Goal: Task Accomplishment & Management: Manage account settings

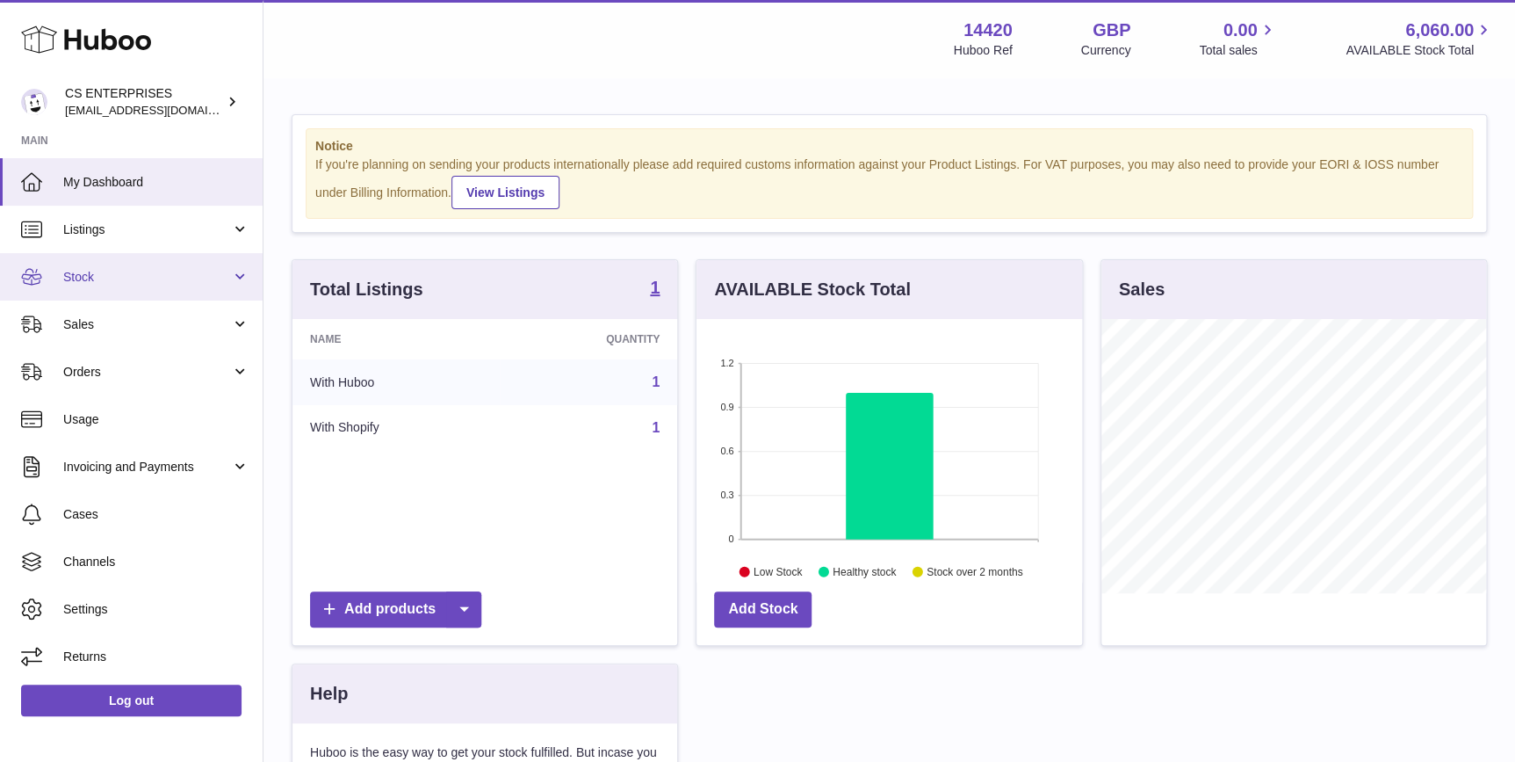
scroll to position [273, 385]
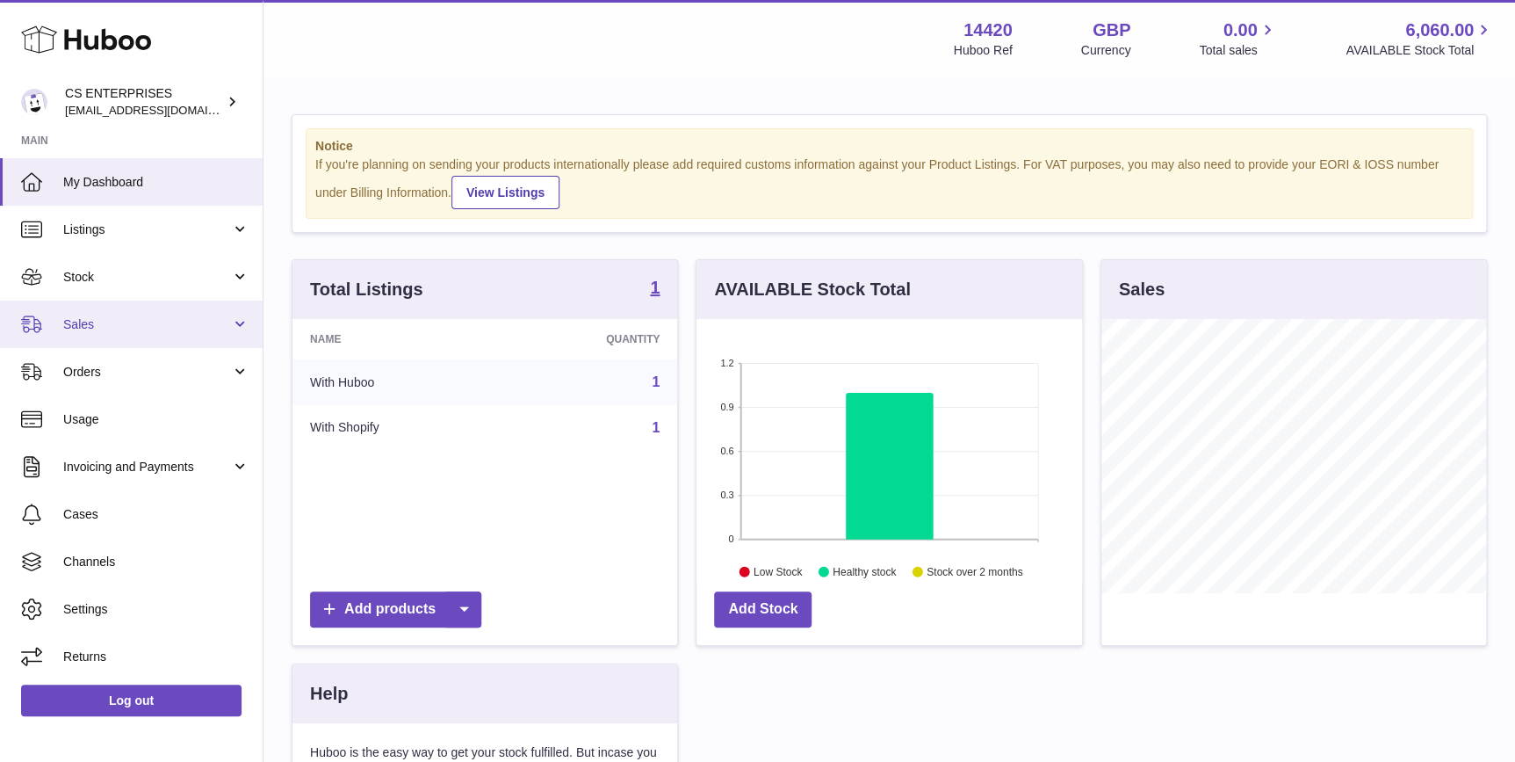
drag, startPoint x: 126, startPoint y: 328, endPoint x: 130, endPoint y: 339, distance: 12.2
click at [126, 328] on span "Sales" at bounding box center [147, 324] width 168 height 17
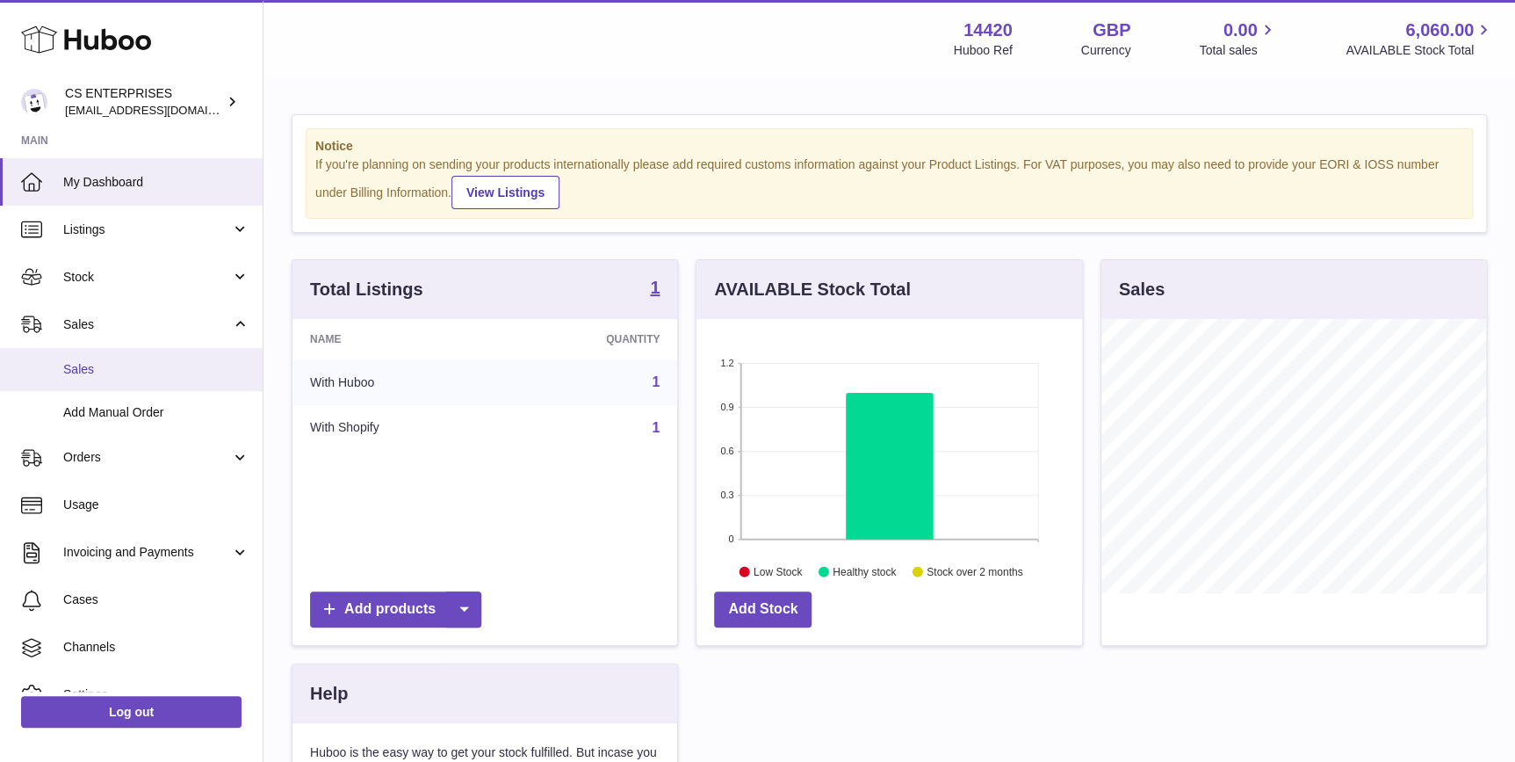
click at [141, 357] on link "Sales" at bounding box center [131, 369] width 263 height 43
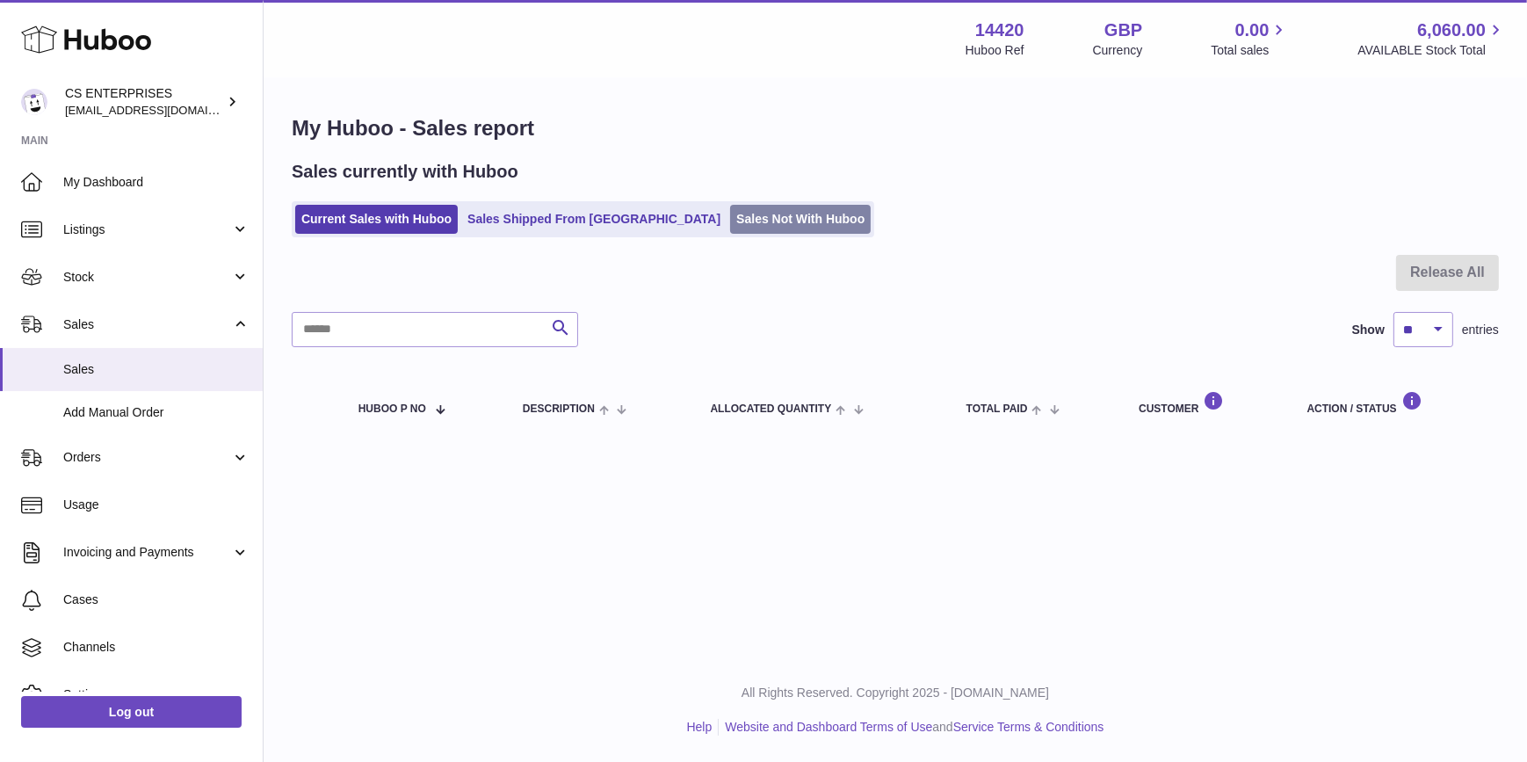
click at [730, 213] on link "Sales Not With Huboo" at bounding box center [800, 219] width 141 height 29
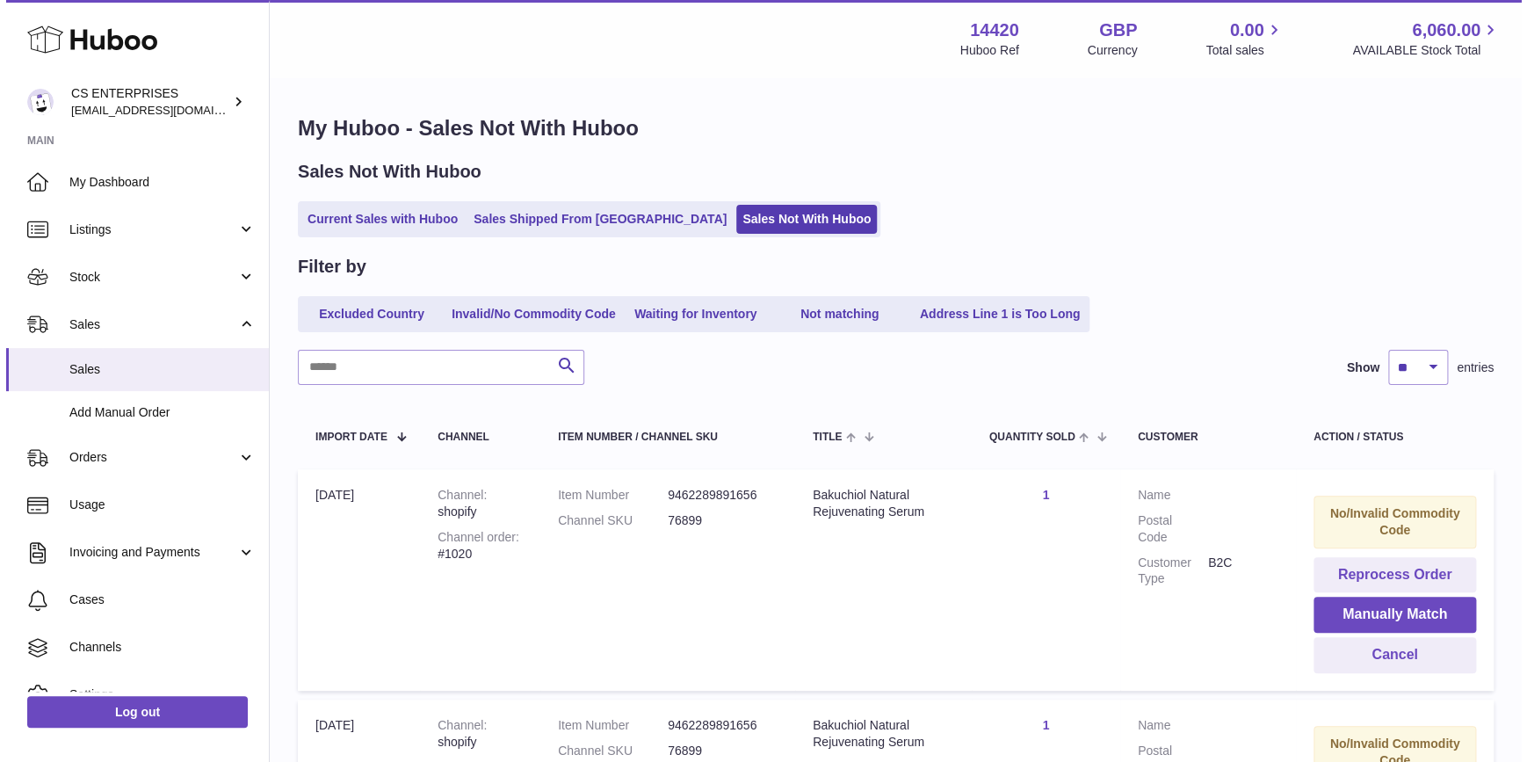
scroll to position [306, 0]
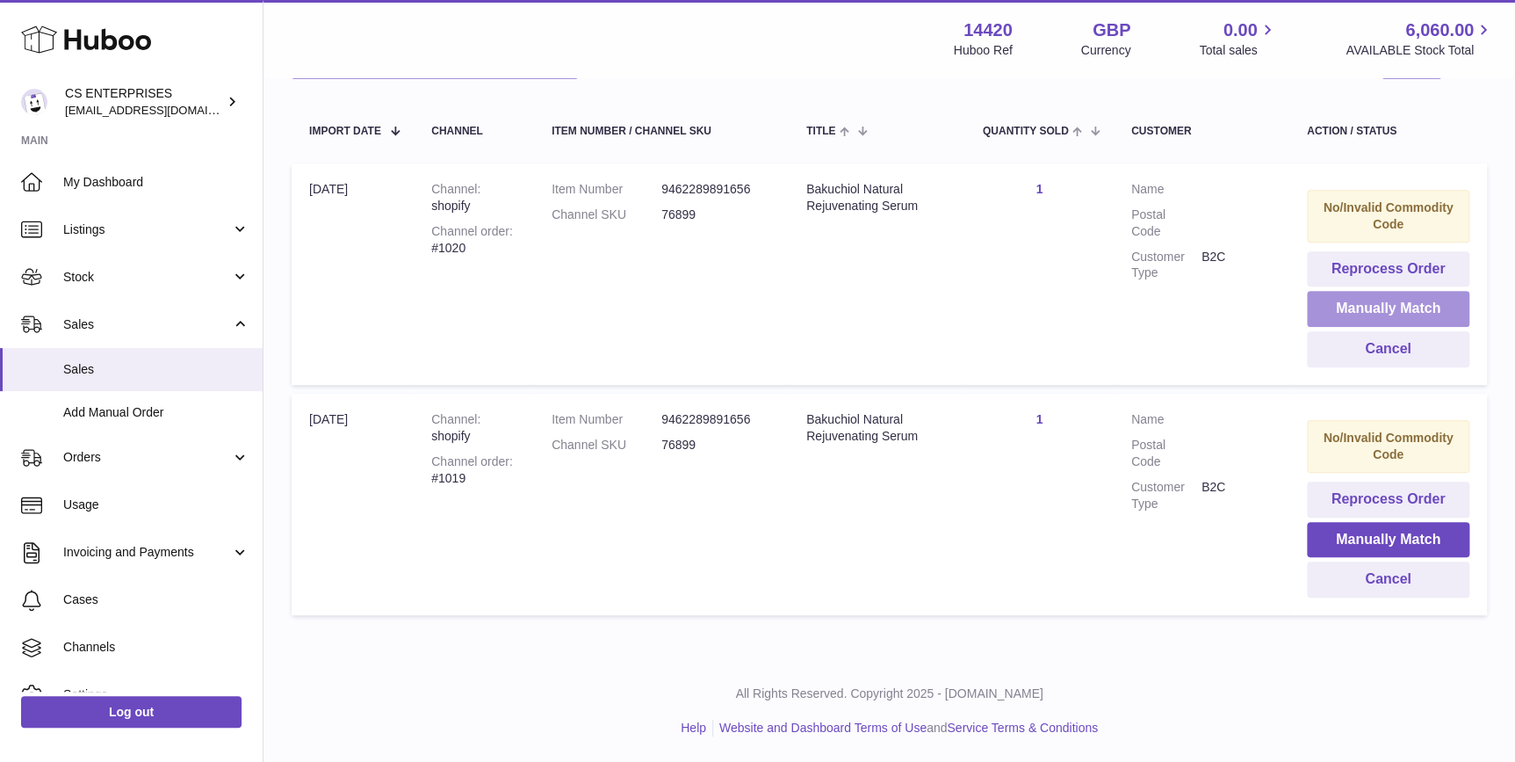
click at [1359, 302] on button "Manually Match" at bounding box center [1388, 309] width 162 height 36
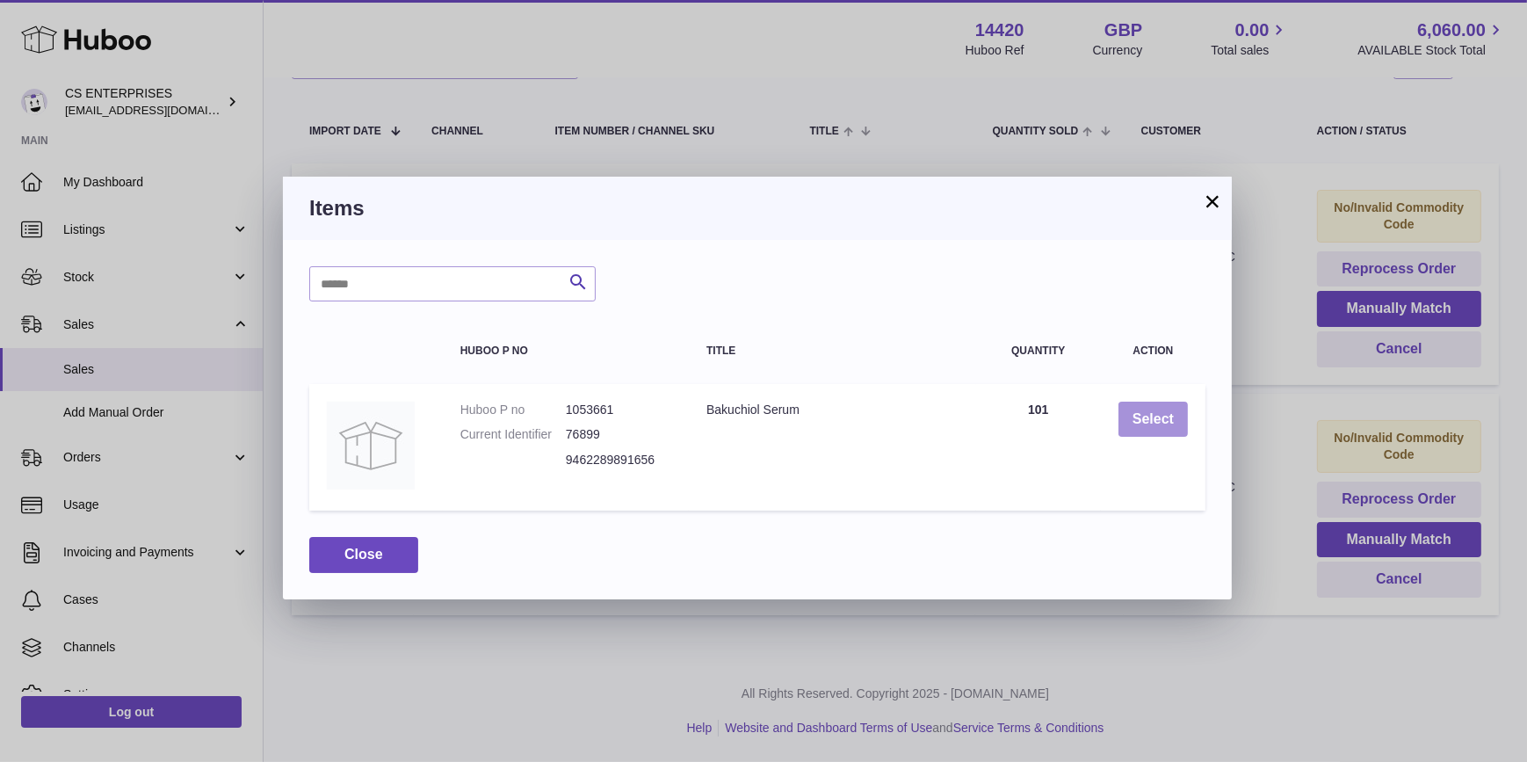
click at [1163, 425] on button "Select" at bounding box center [1152, 419] width 69 height 36
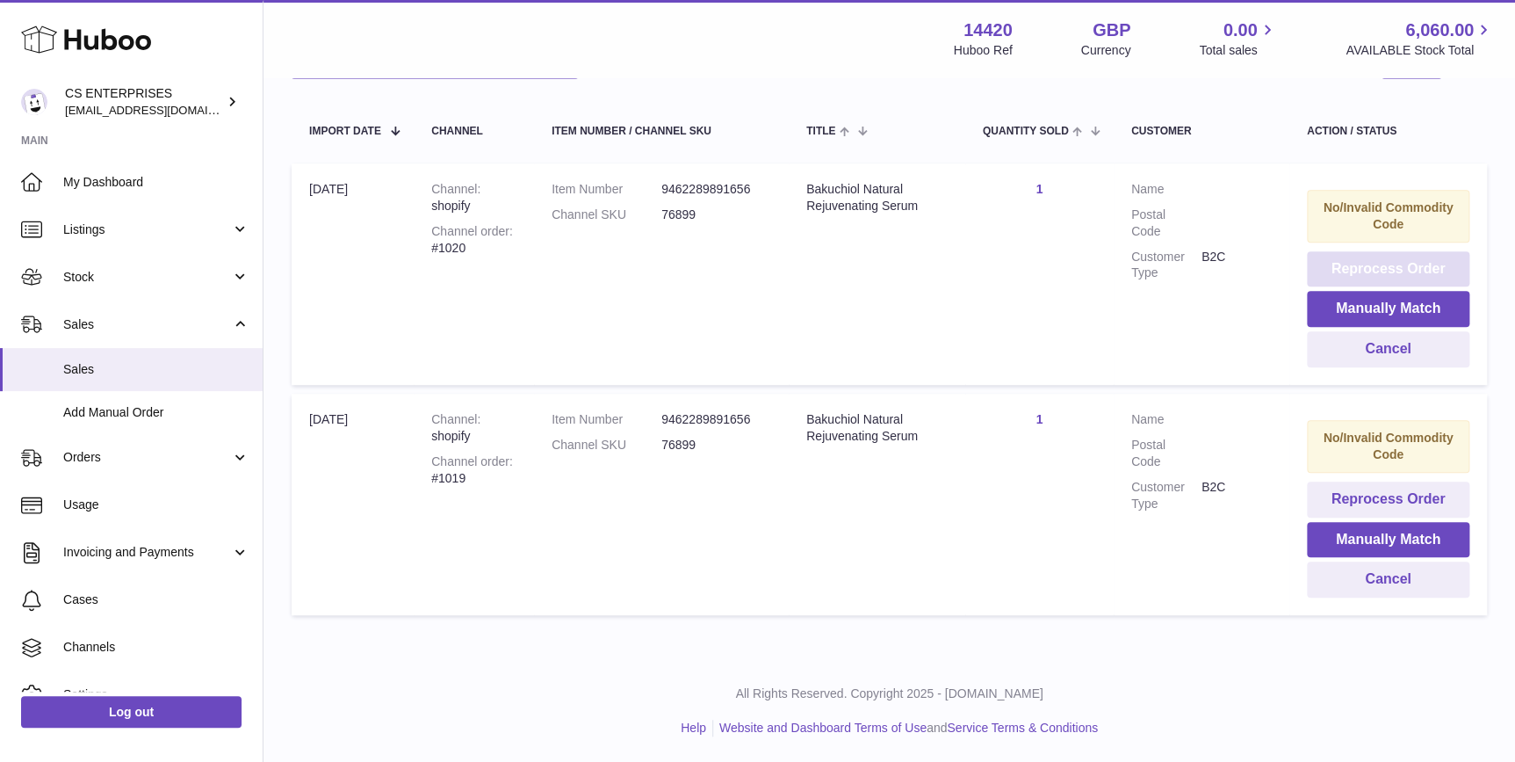
click at [1379, 265] on button "Reprocess Order" at bounding box center [1388, 269] width 162 height 36
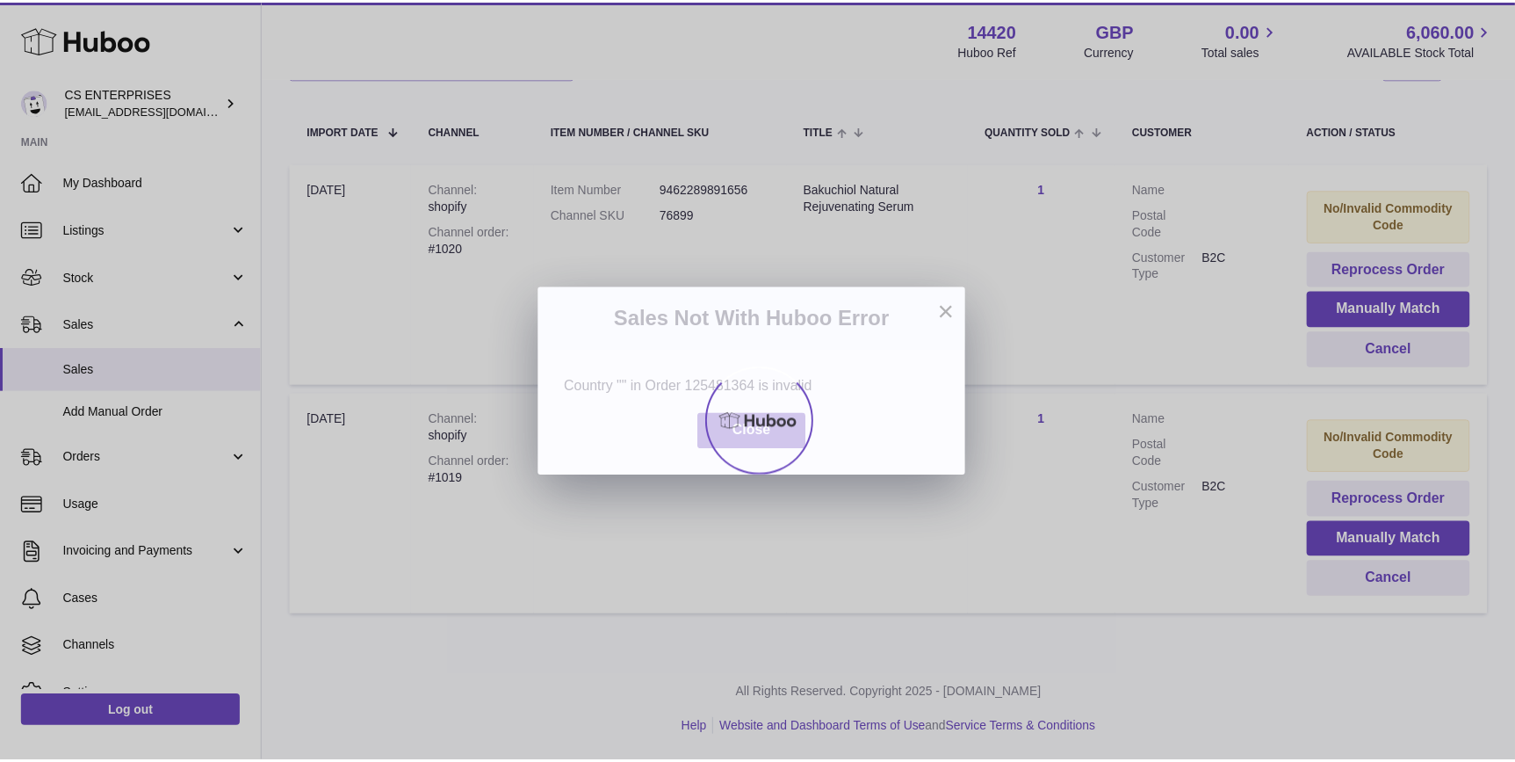
scroll to position [289, 0]
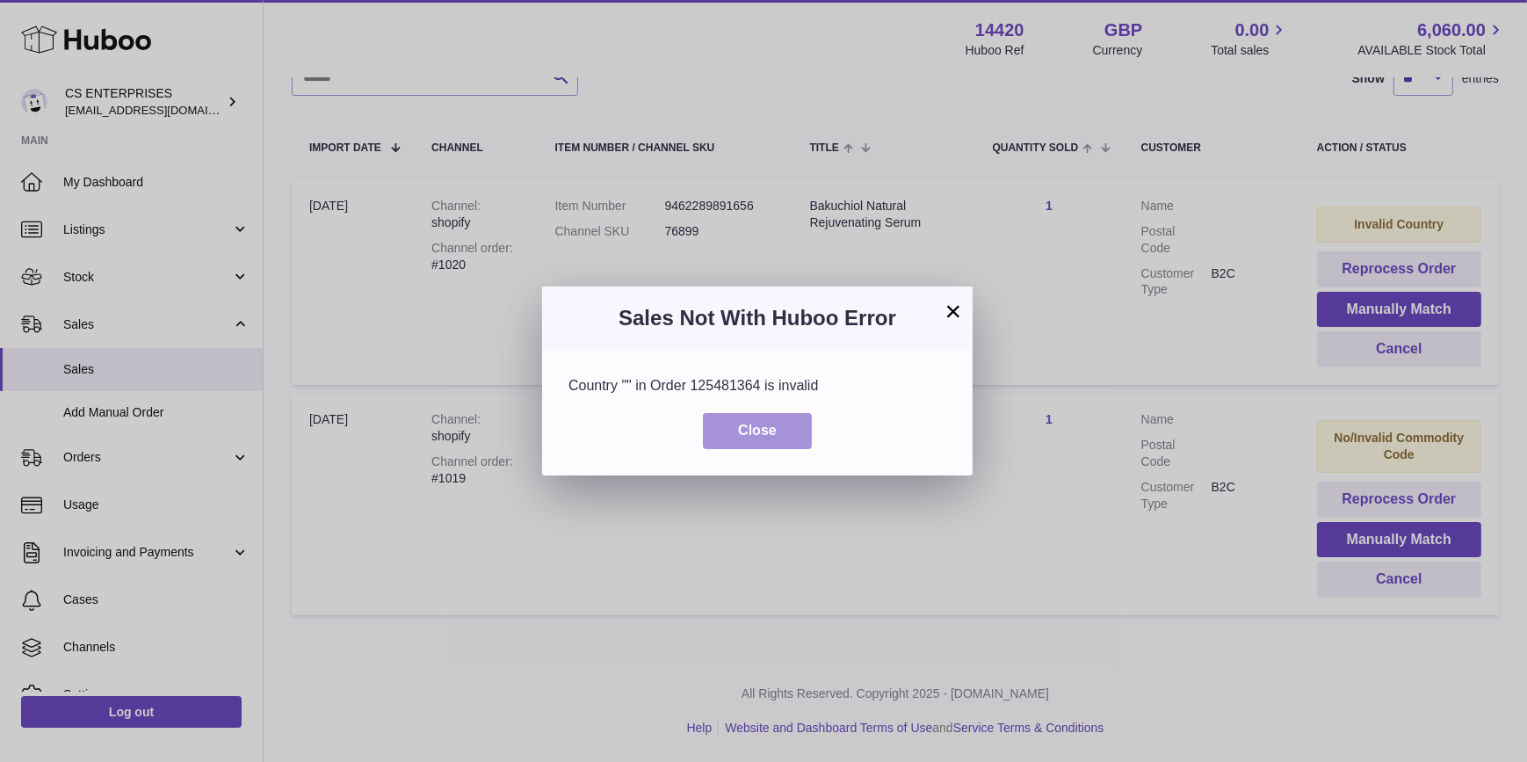
click at [798, 435] on button "Close" at bounding box center [757, 431] width 109 height 36
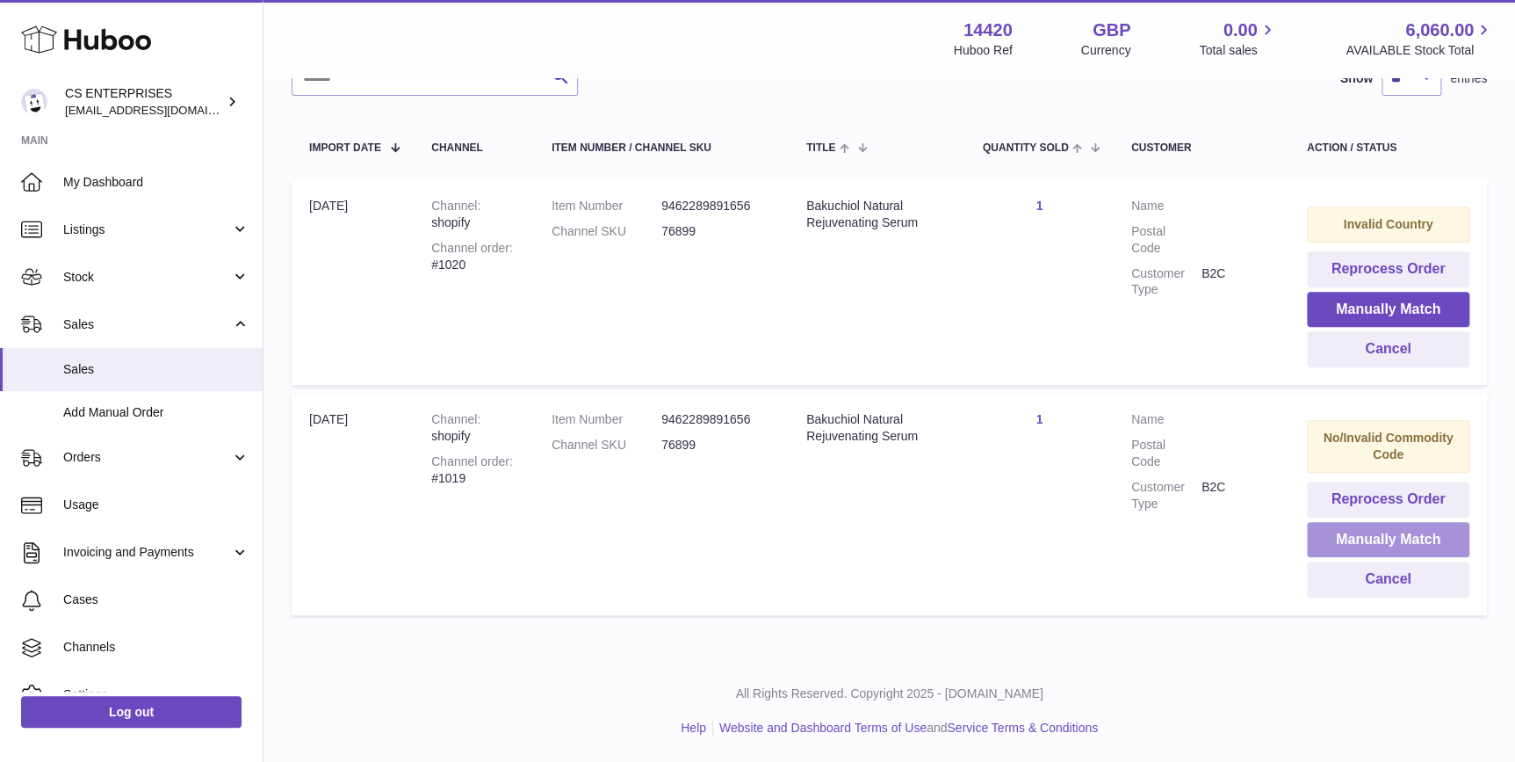
click at [1405, 527] on button "Manually Match" at bounding box center [1388, 540] width 162 height 36
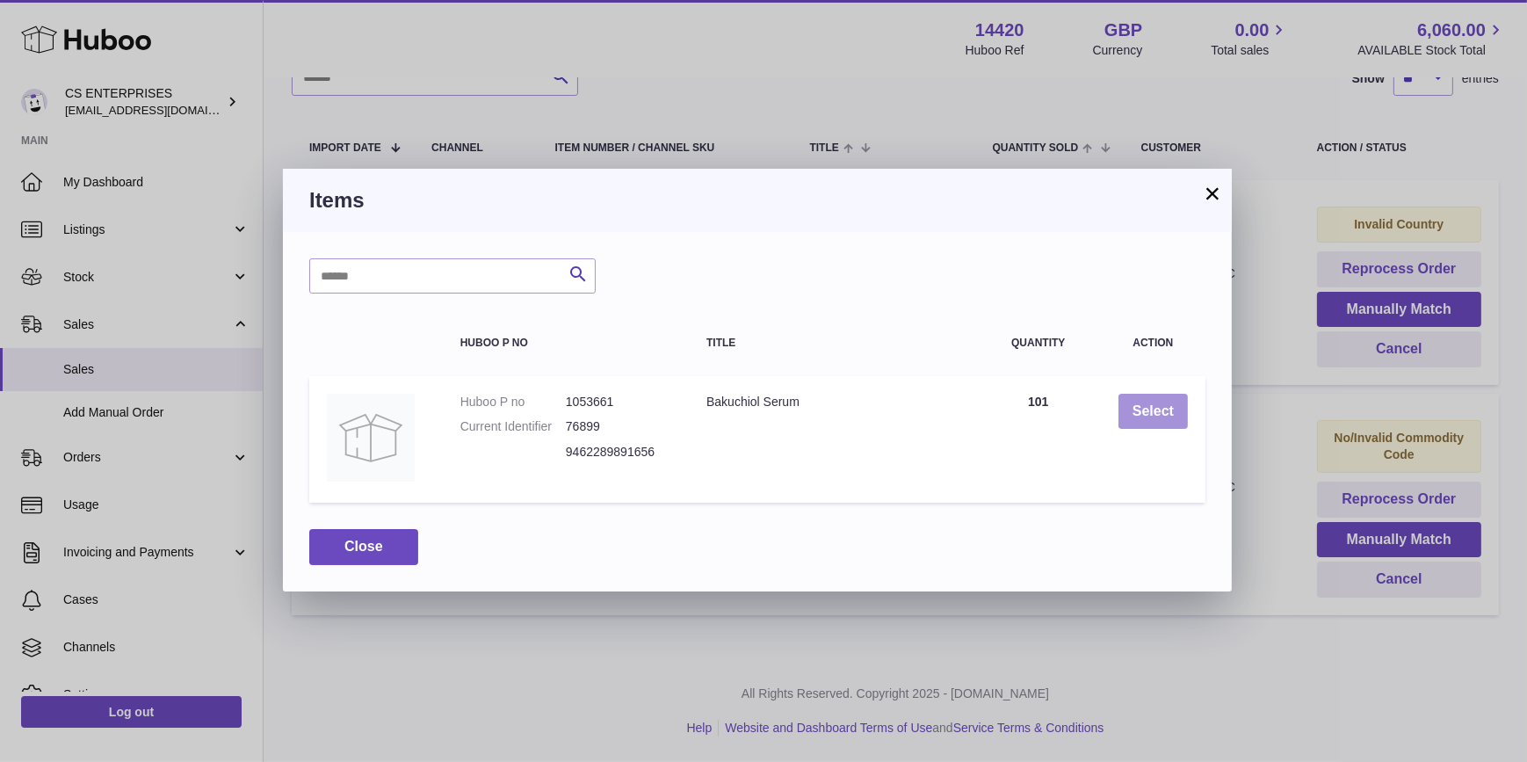
click at [1150, 413] on button "Select" at bounding box center [1152, 411] width 69 height 36
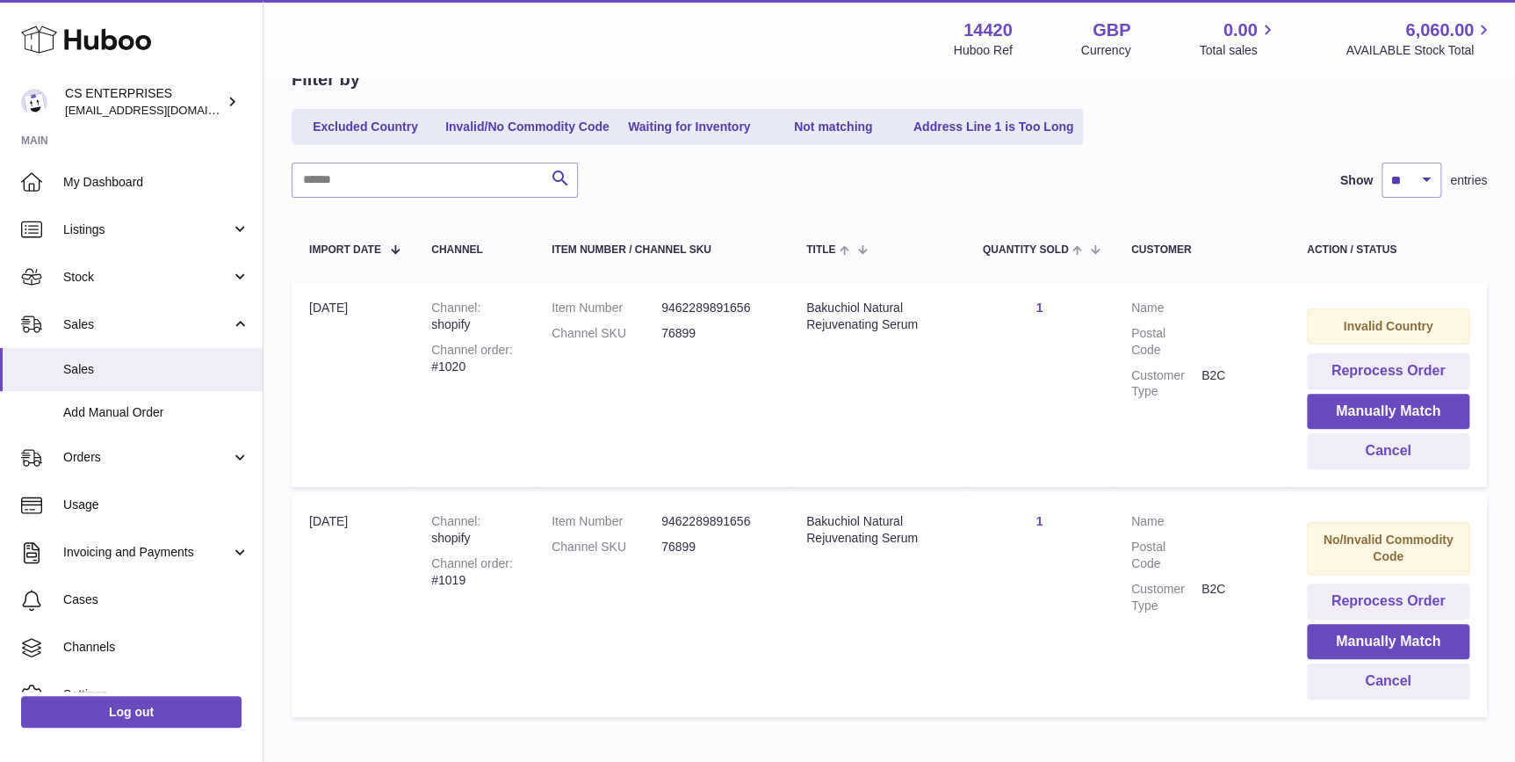
scroll to position [155, 0]
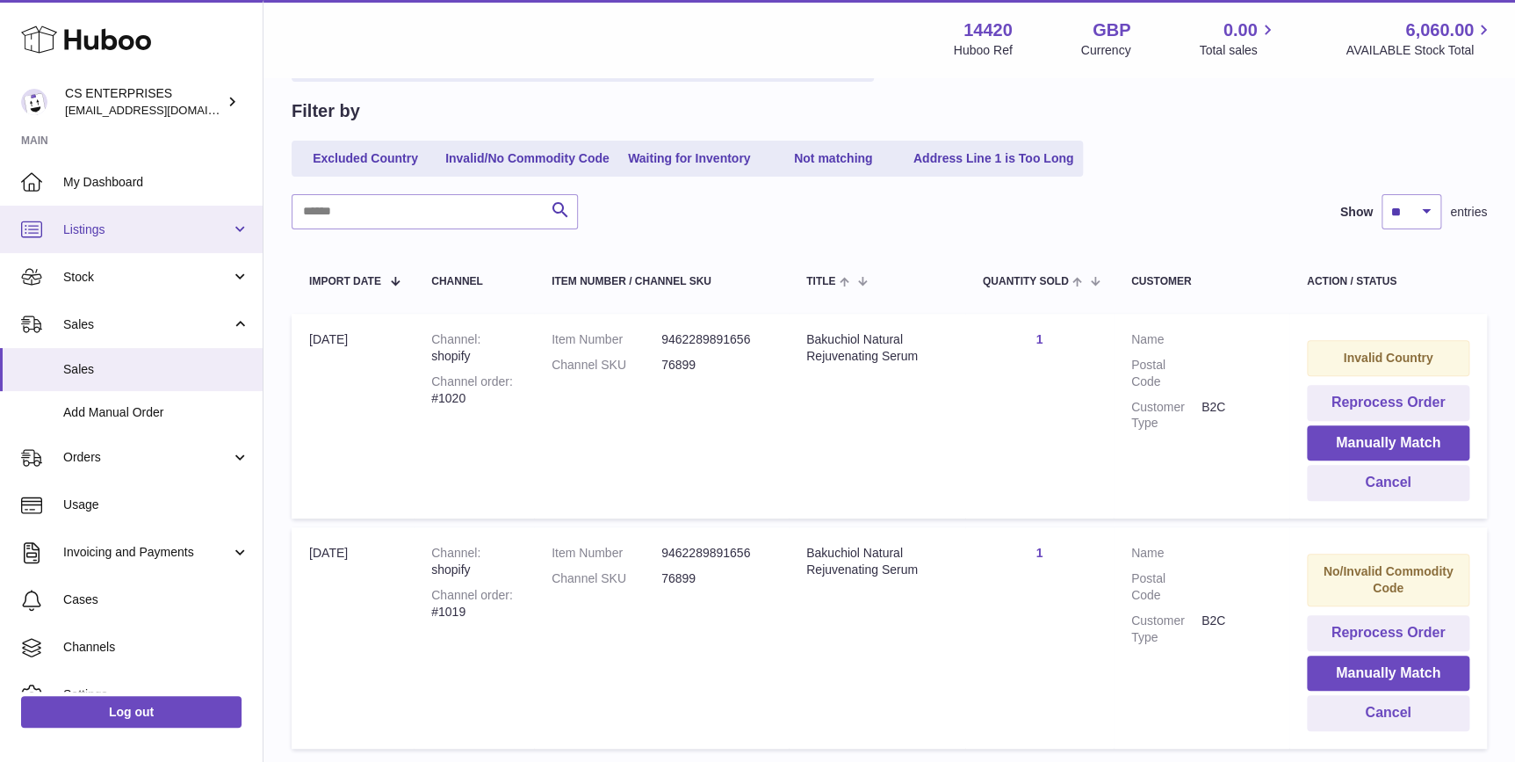
click at [156, 245] on link "Listings" at bounding box center [131, 229] width 263 height 47
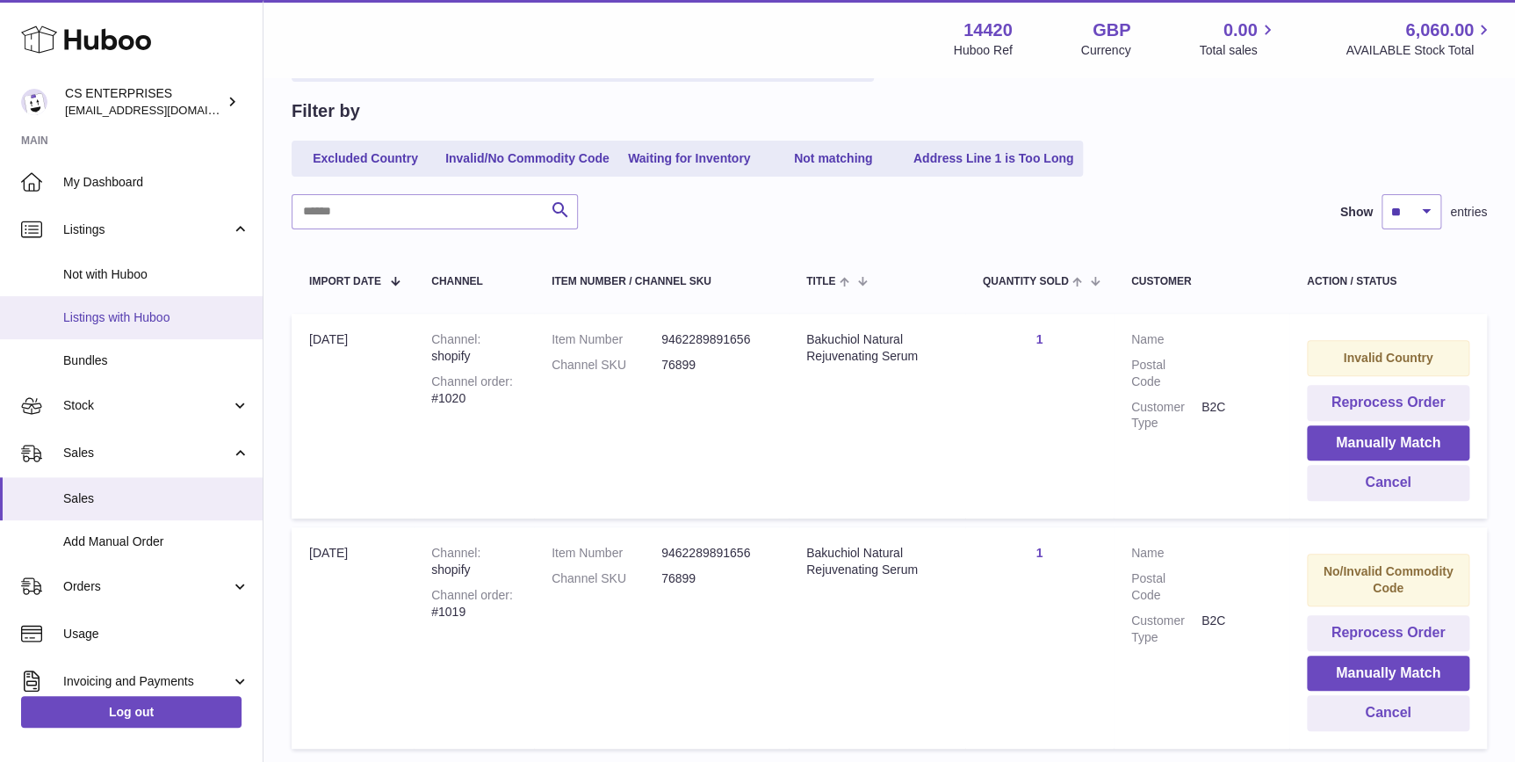
click at [167, 326] on link "Listings with Huboo" at bounding box center [131, 317] width 263 height 43
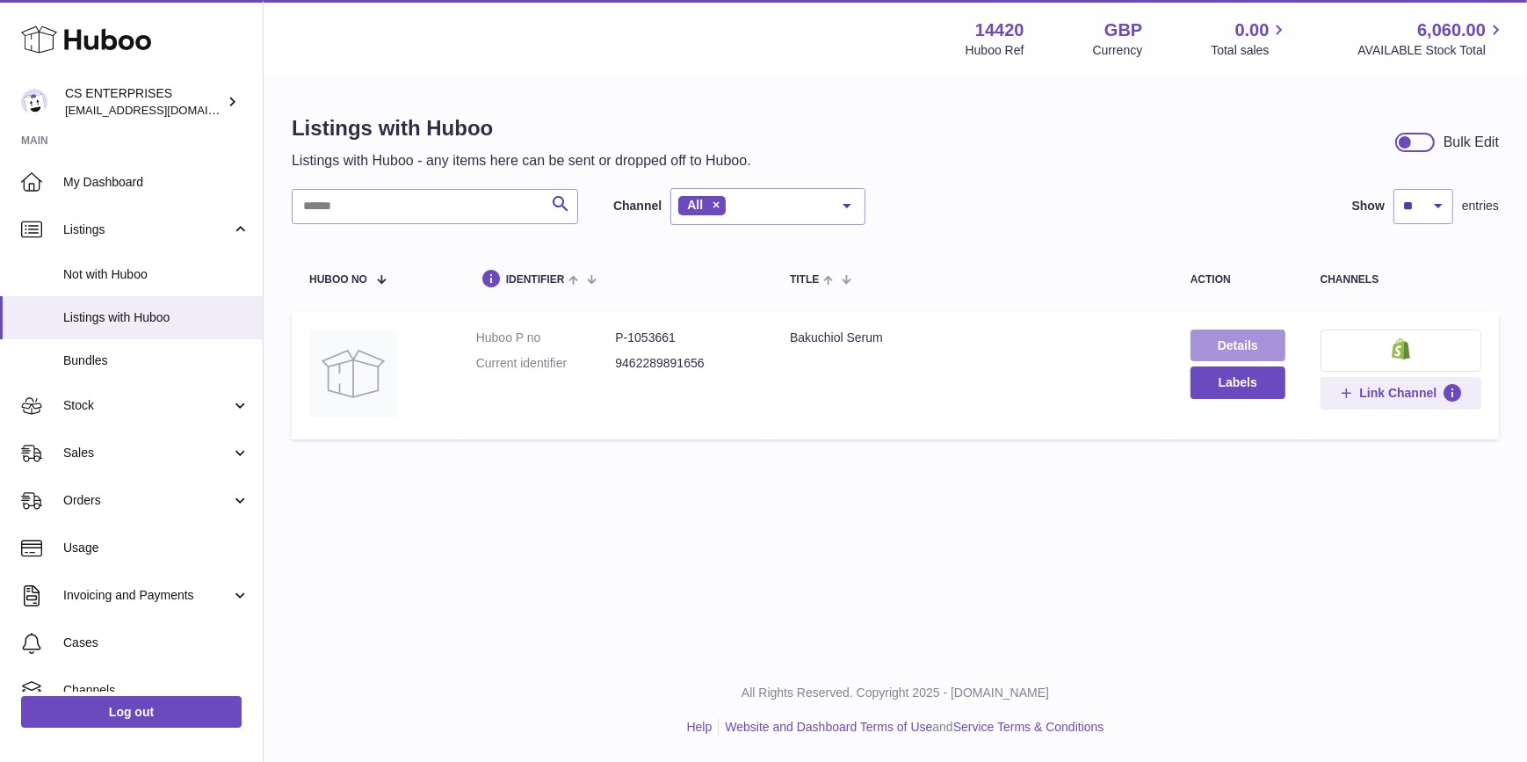
click at [1239, 336] on link "Details" at bounding box center [1237, 345] width 95 height 32
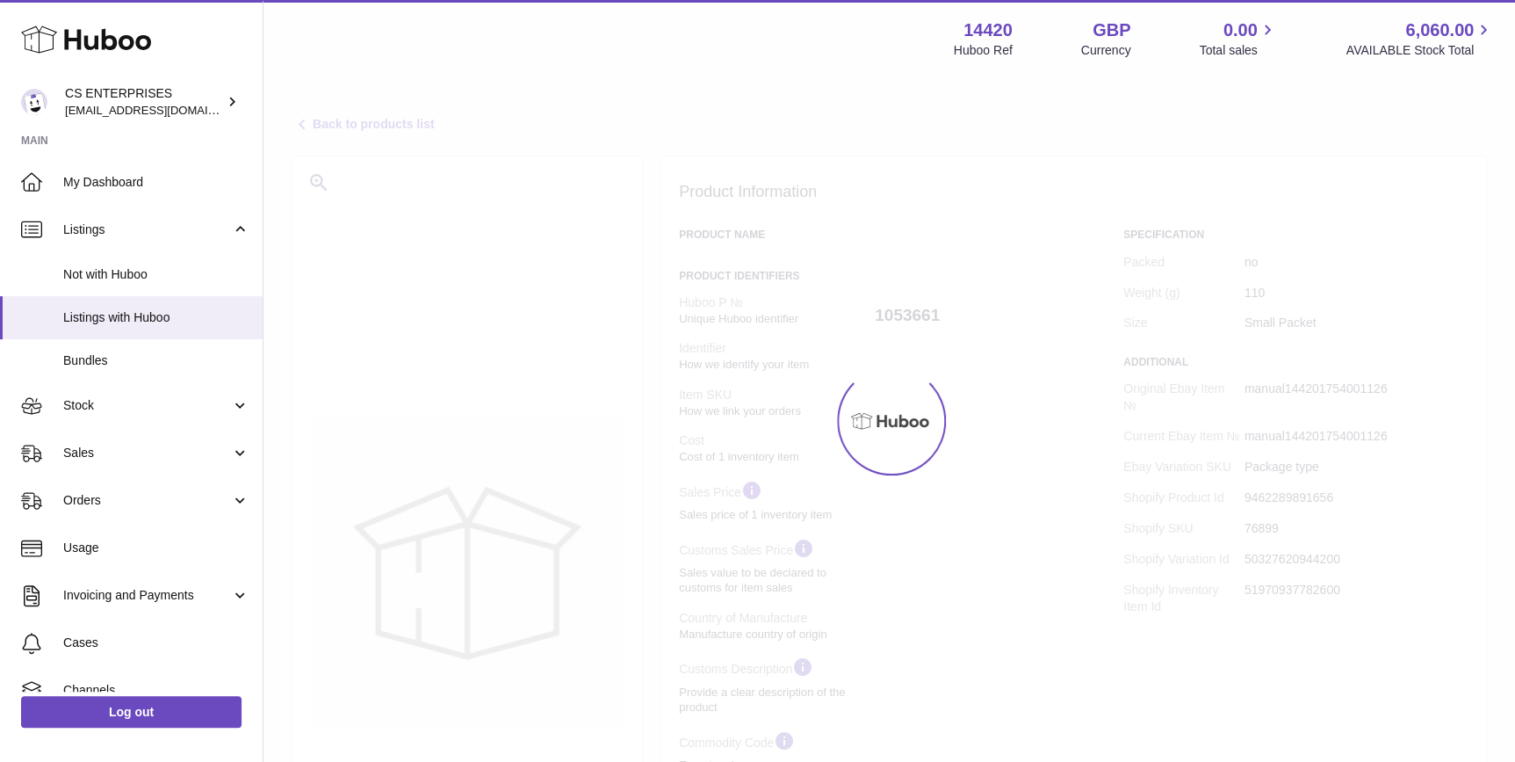
select select "***"
select select "****"
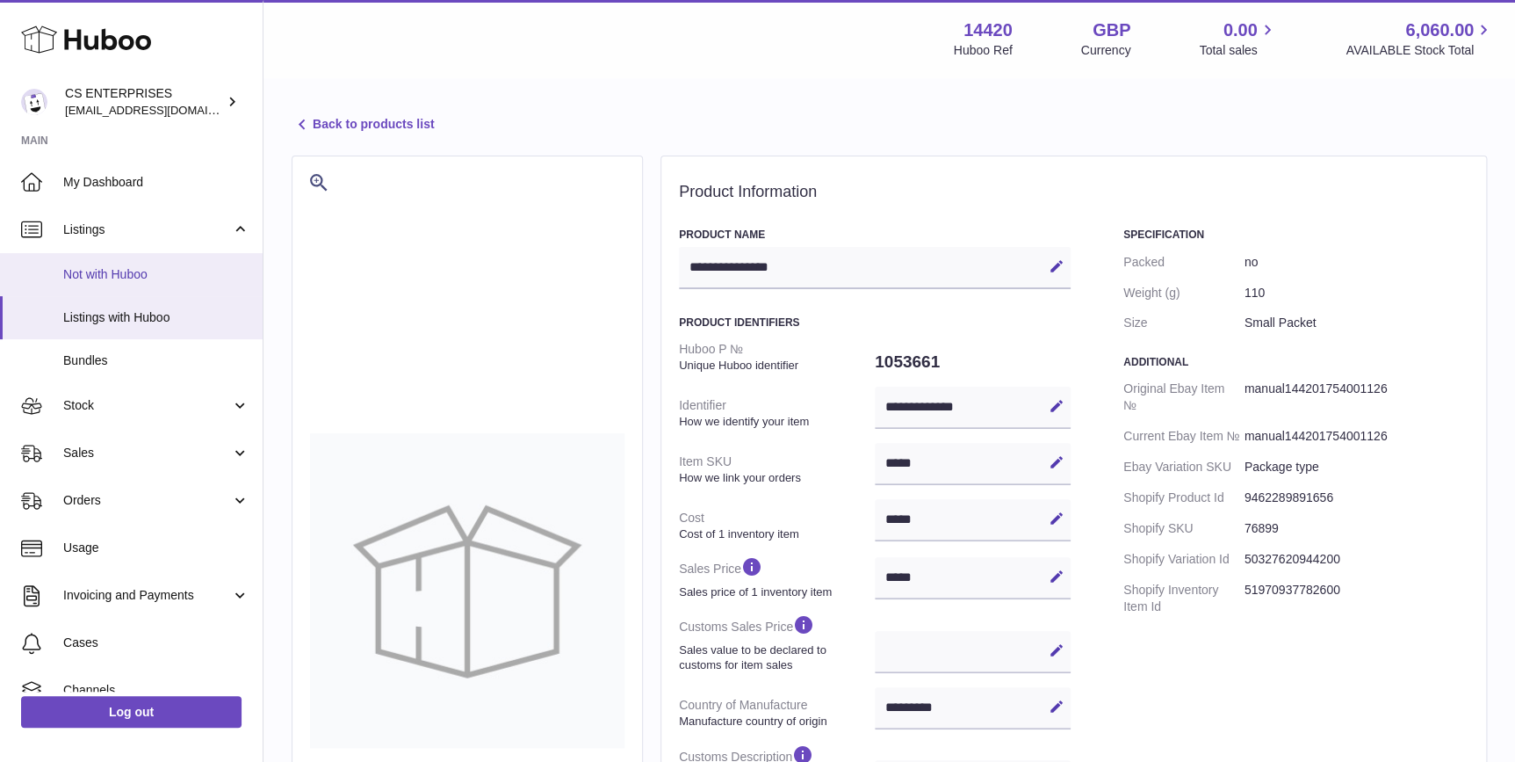
click at [140, 262] on link "Not with Huboo" at bounding box center [131, 274] width 263 height 43
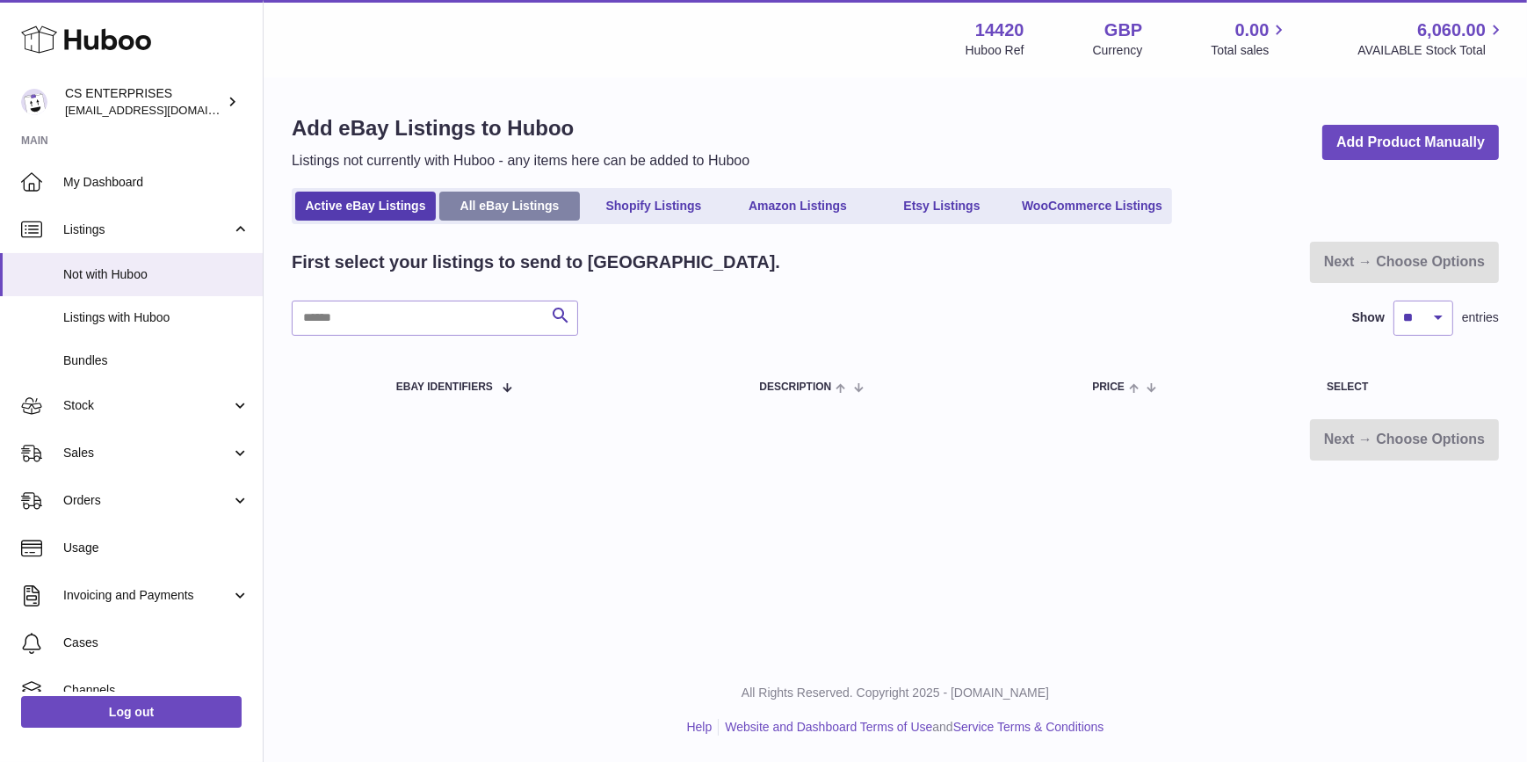
click at [534, 217] on link "All eBay Listings" at bounding box center [509, 205] width 141 height 29
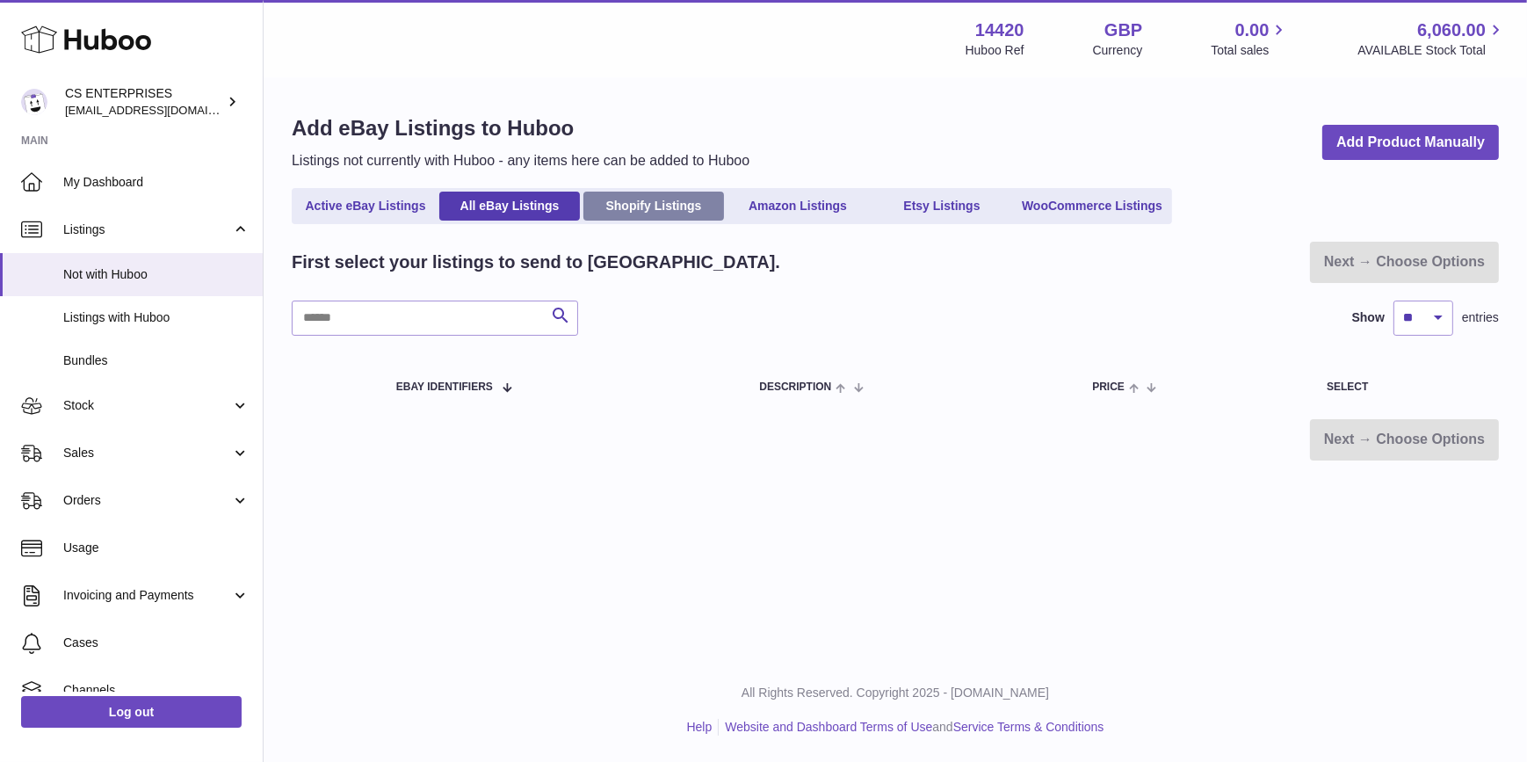
drag, startPoint x: 0, startPoint y: 0, endPoint x: 650, endPoint y: 213, distance: 684.1
click at [650, 213] on link "Shopify Listings" at bounding box center [653, 205] width 141 height 29
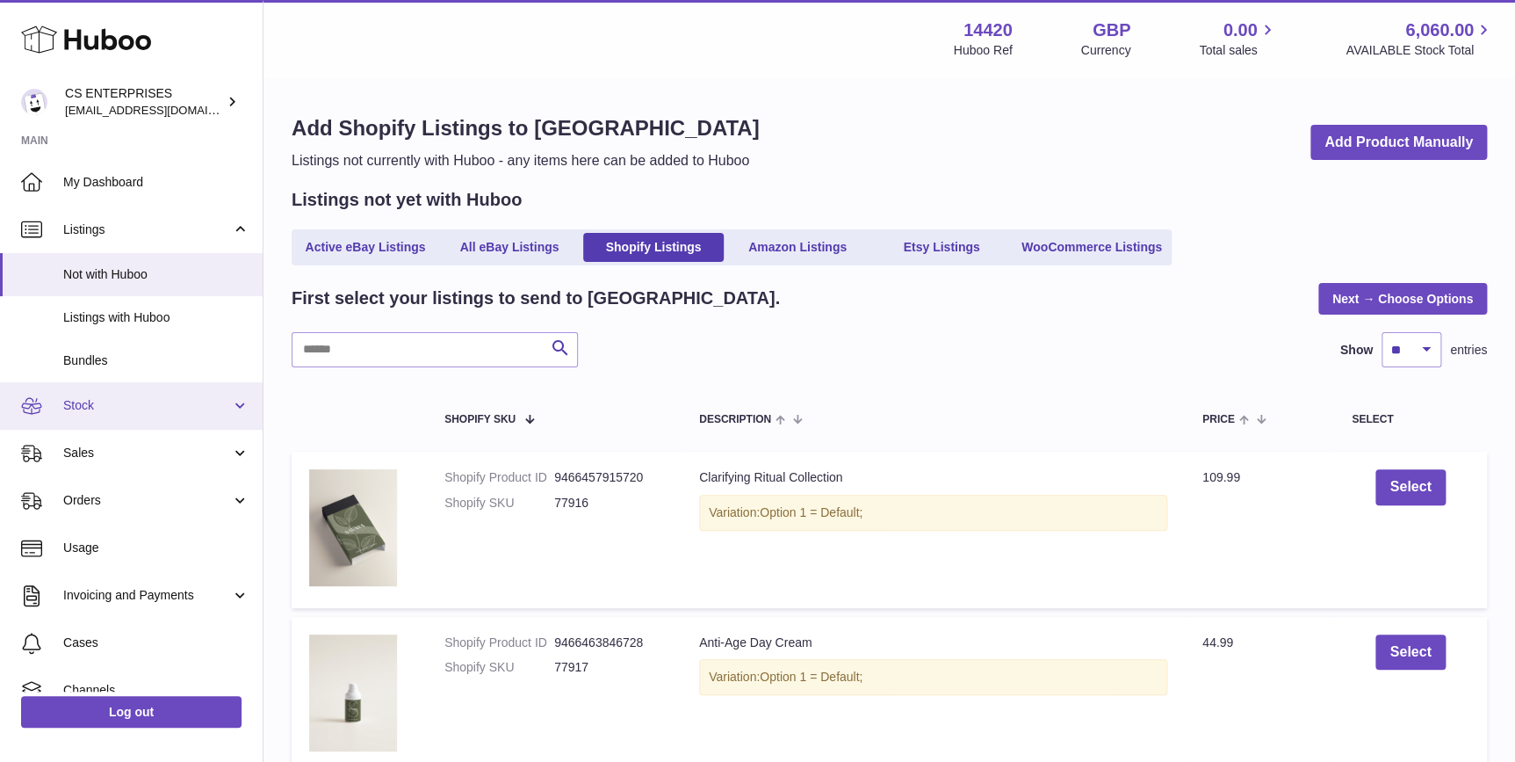
click at [119, 404] on span "Stock" at bounding box center [147, 405] width 168 height 17
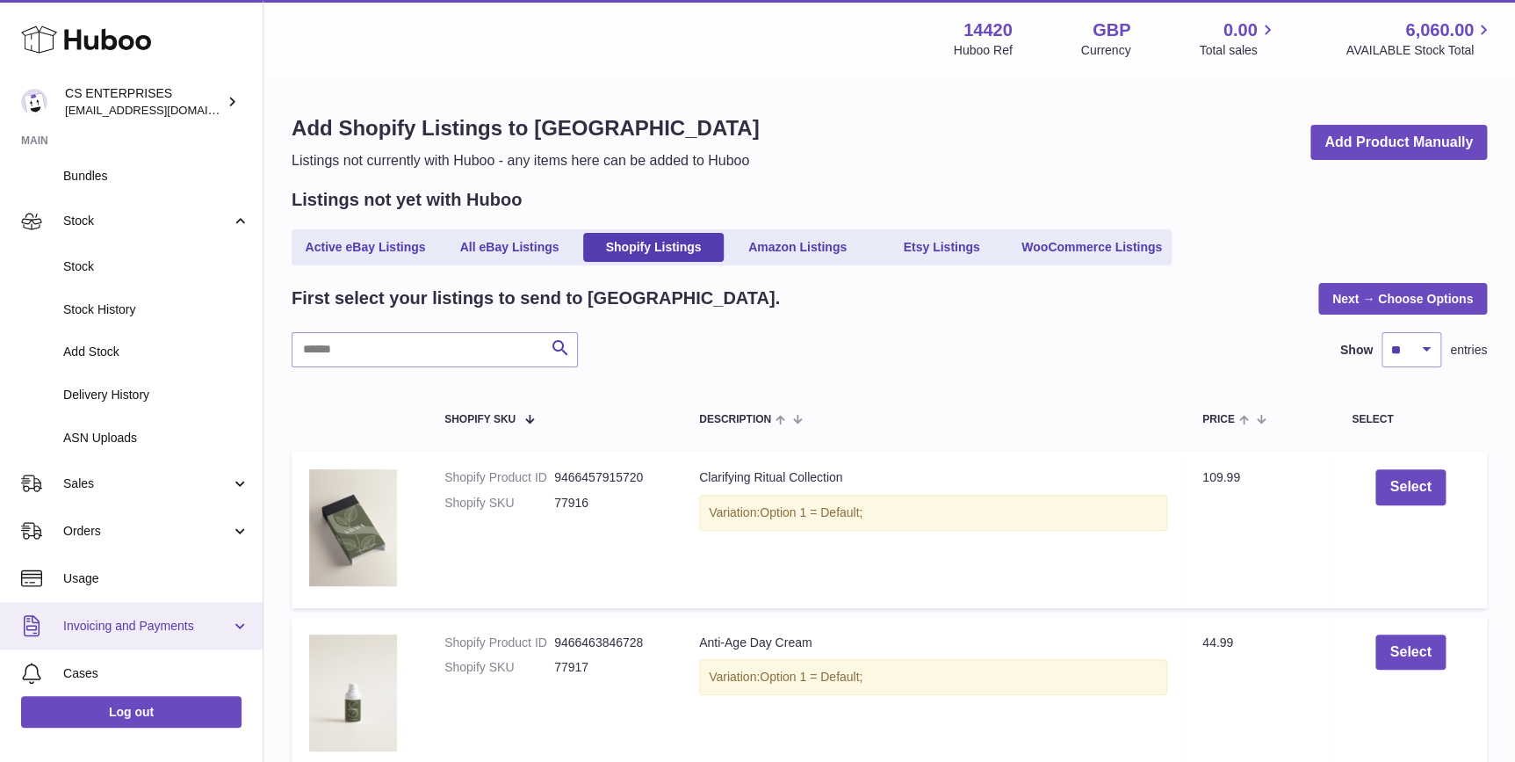
scroll to position [265, 0]
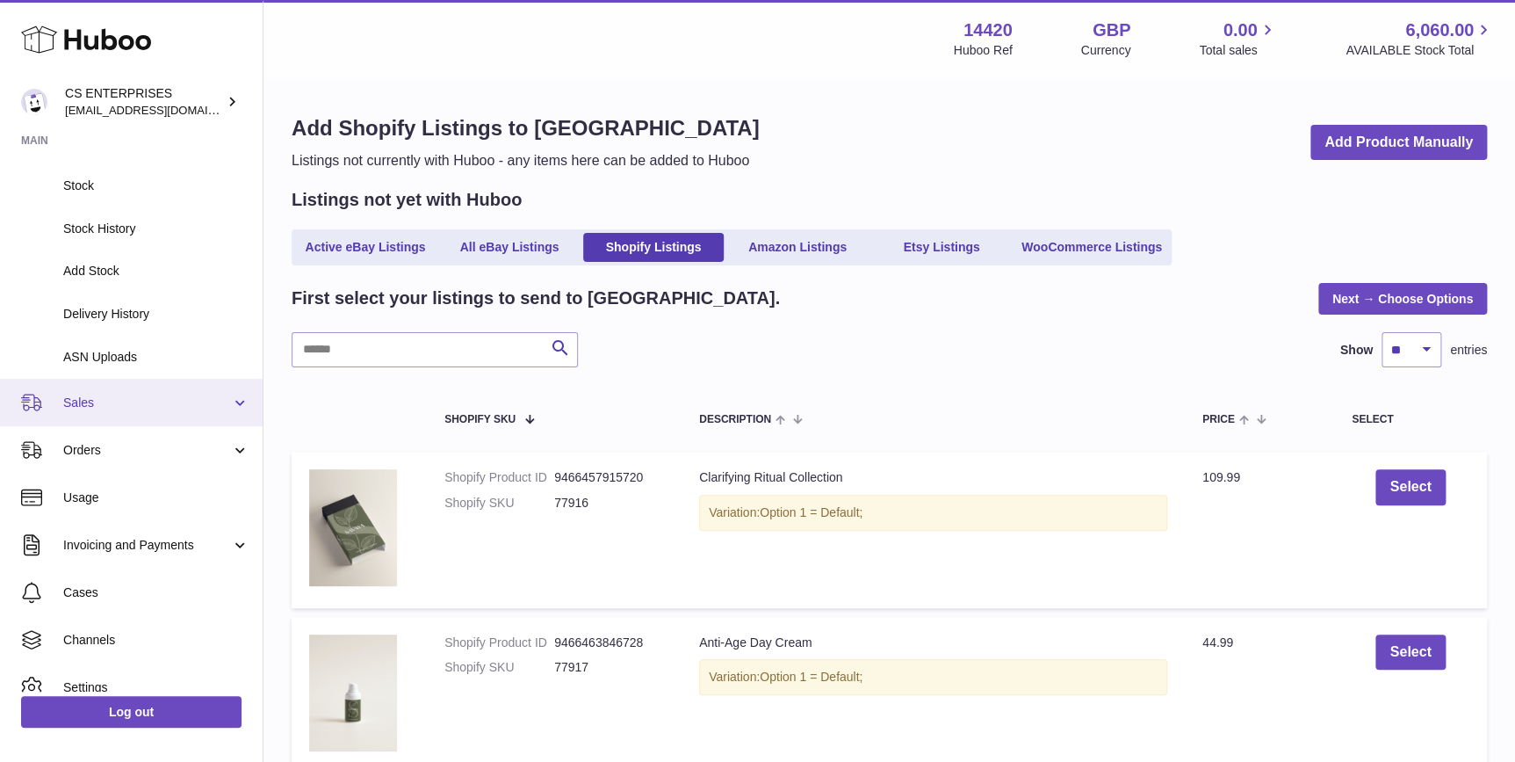
click at [173, 409] on span "Sales" at bounding box center [147, 402] width 168 height 17
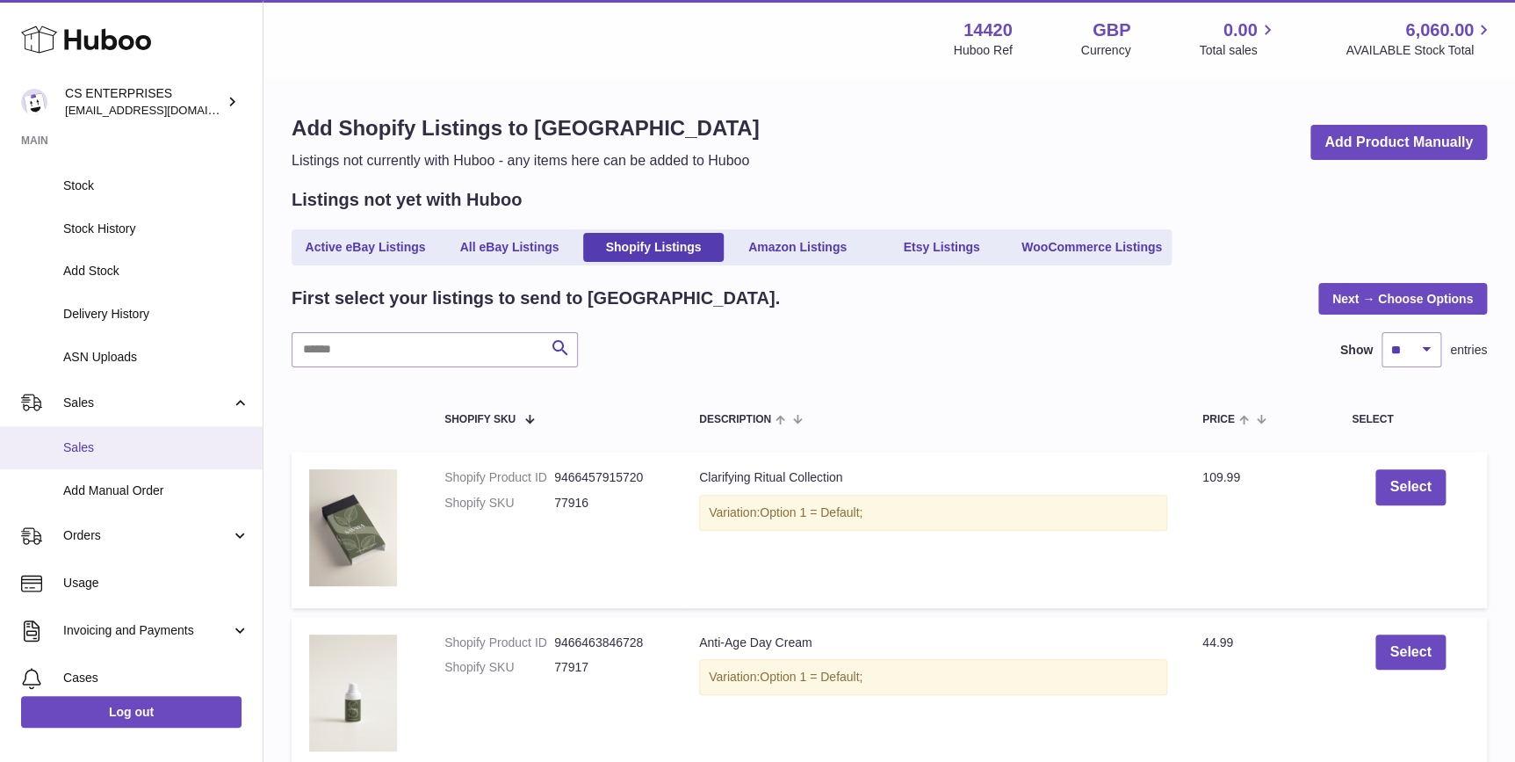
click at [168, 463] on link "Sales" at bounding box center [131, 447] width 263 height 43
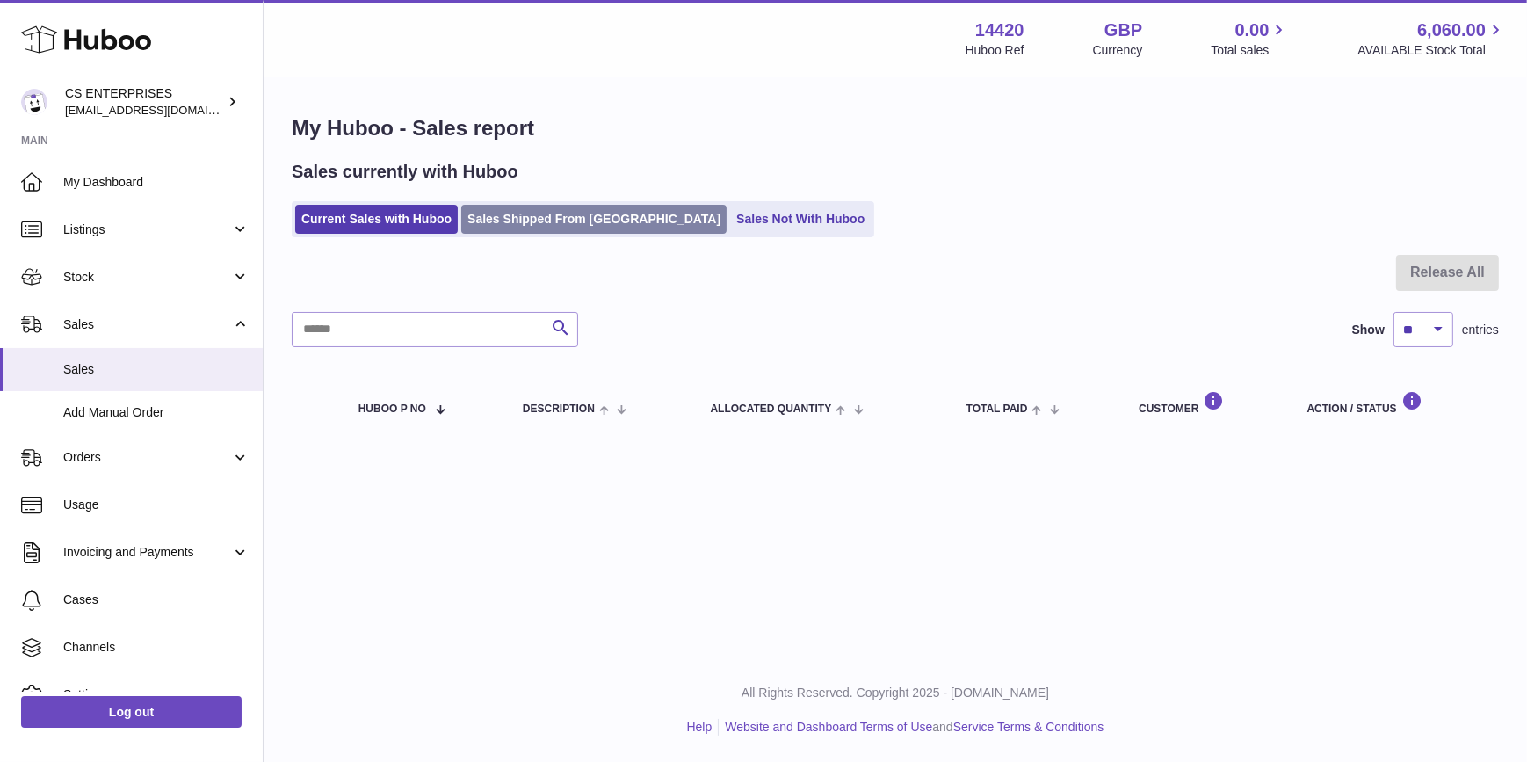
click at [550, 216] on link "Sales Shipped From [GEOGRAPHIC_DATA]" at bounding box center [593, 219] width 265 height 29
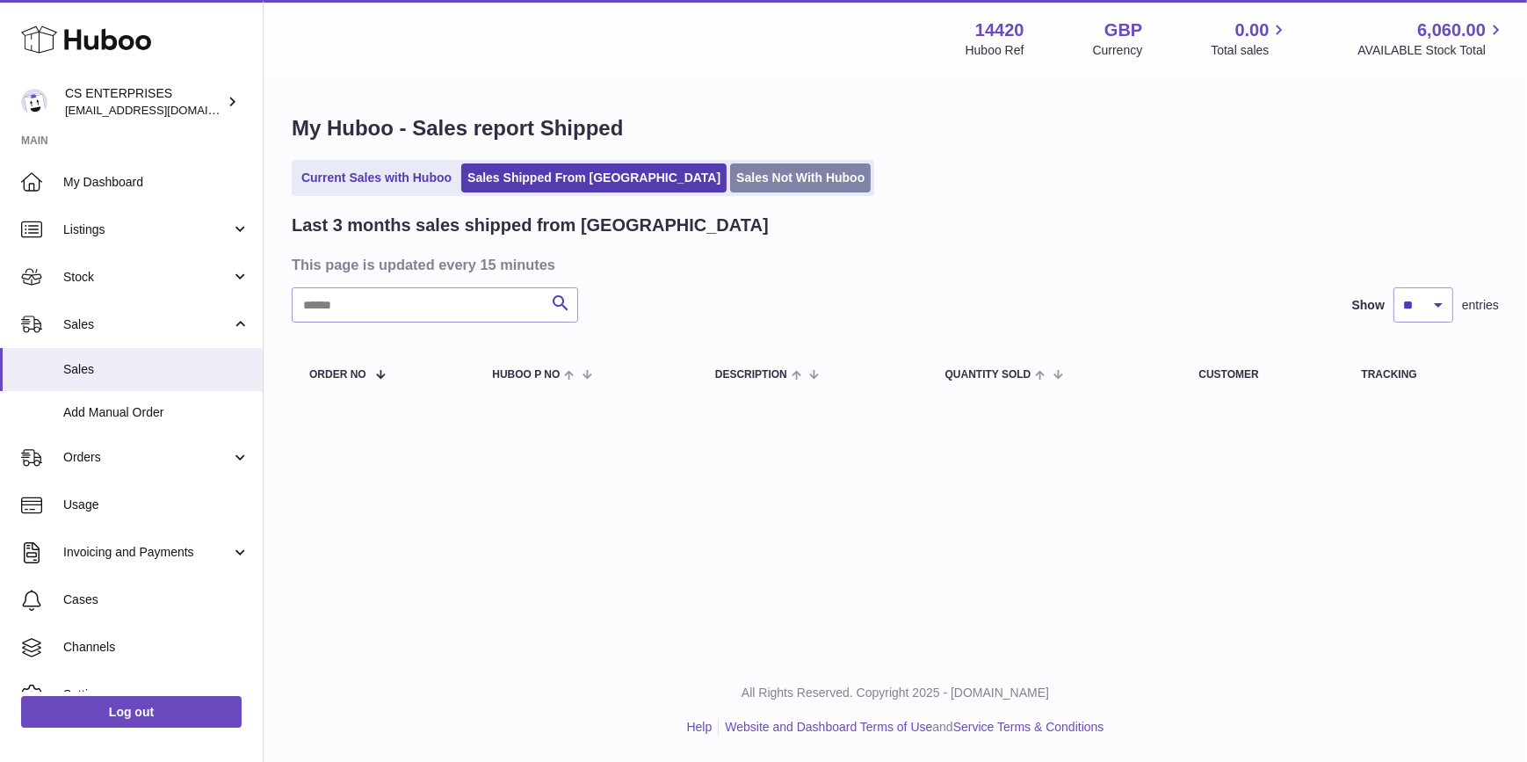
click at [730, 178] on link "Sales Not With Huboo" at bounding box center [800, 177] width 141 height 29
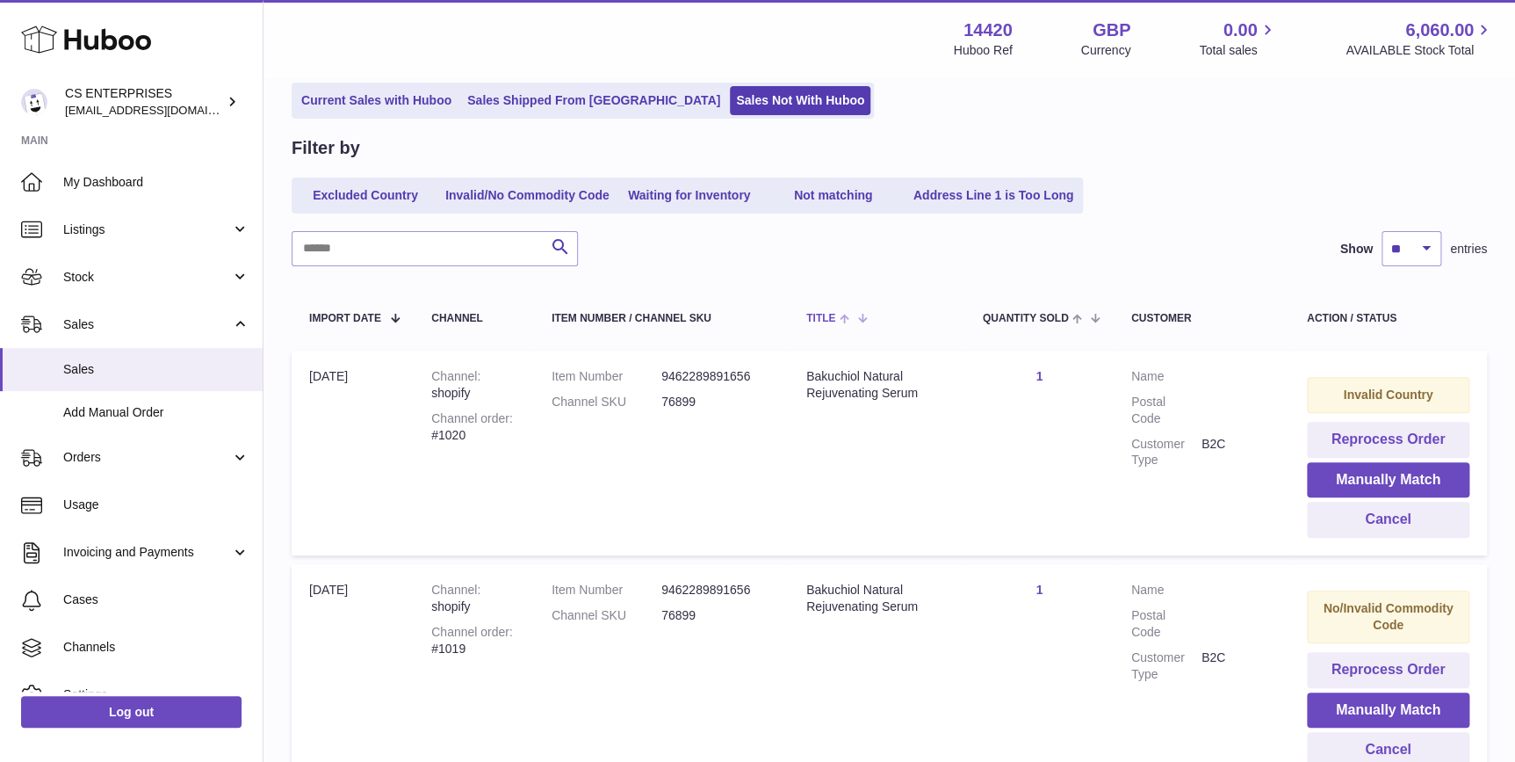
scroll to position [265, 0]
